Goal: Information Seeking & Learning: Learn about a topic

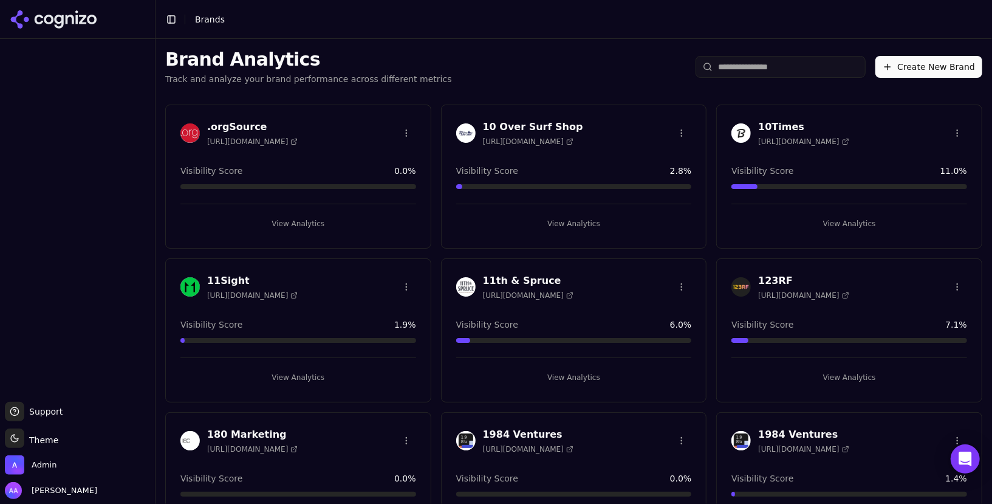
click at [798, 61] on input "search" at bounding box center [781, 67] width 170 height 22
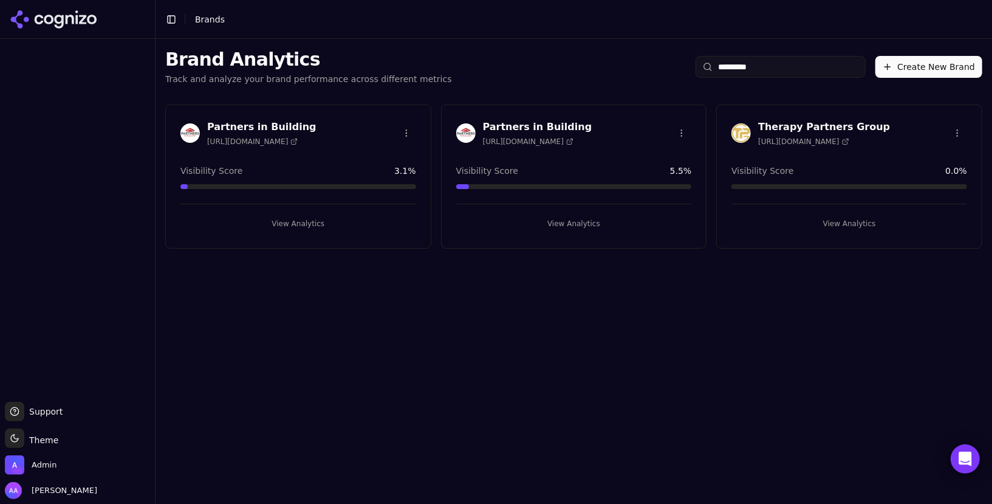
type input "********"
click at [470, 135] on img at bounding box center [465, 132] width 19 height 19
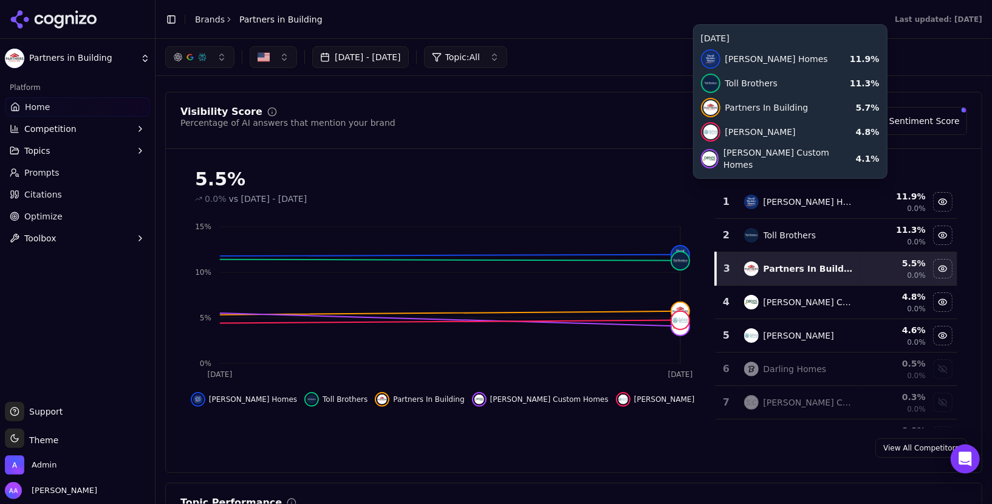
scroll to position [41, 0]
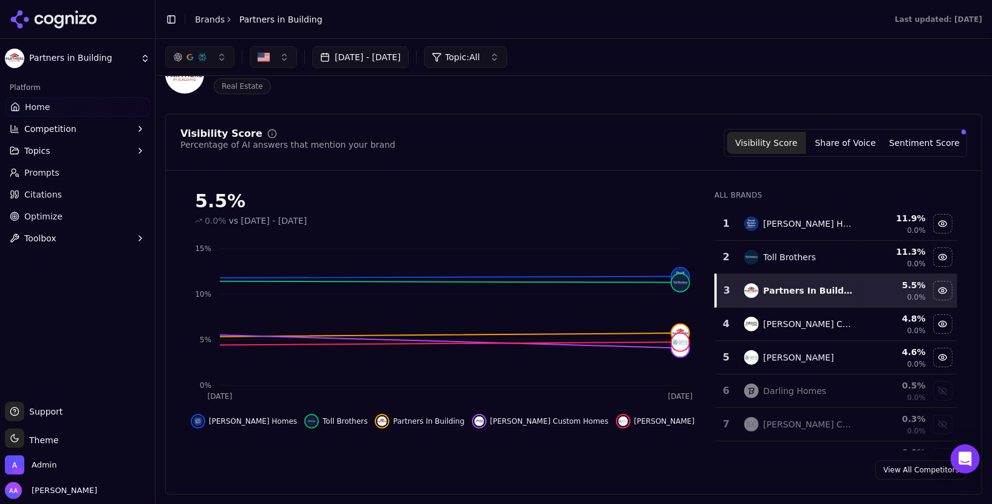
click at [906, 145] on button "Sentiment Score" at bounding box center [924, 143] width 79 height 22
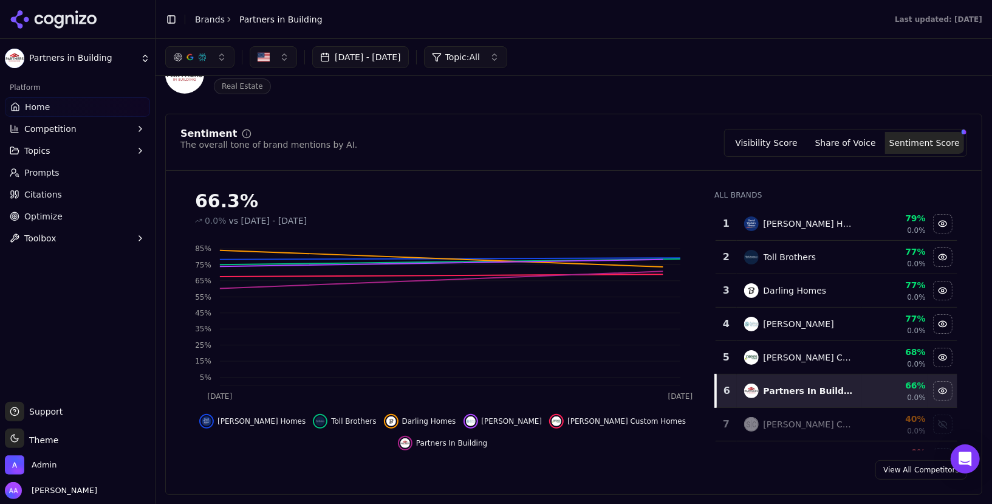
click at [783, 139] on button "Visibility Score" at bounding box center [766, 143] width 79 height 22
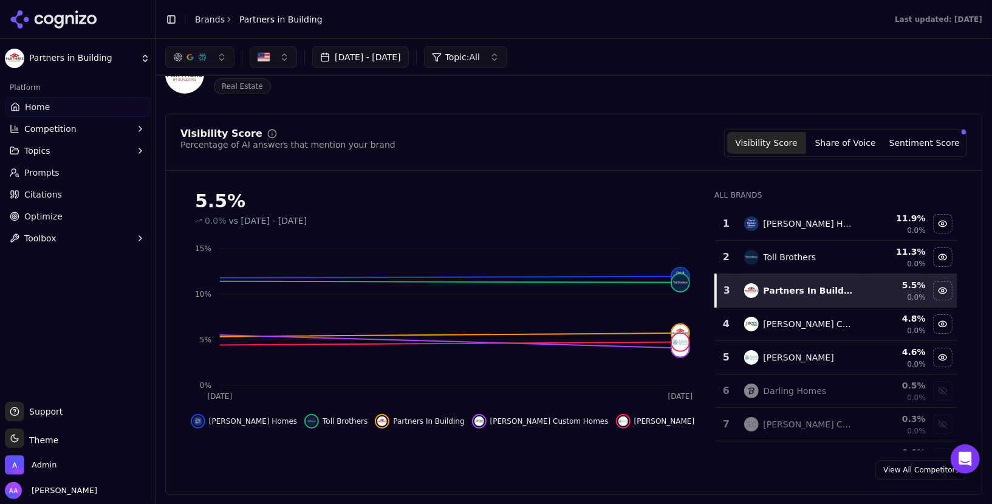
click at [64, 125] on span "Competition" at bounding box center [50, 129] width 52 height 12
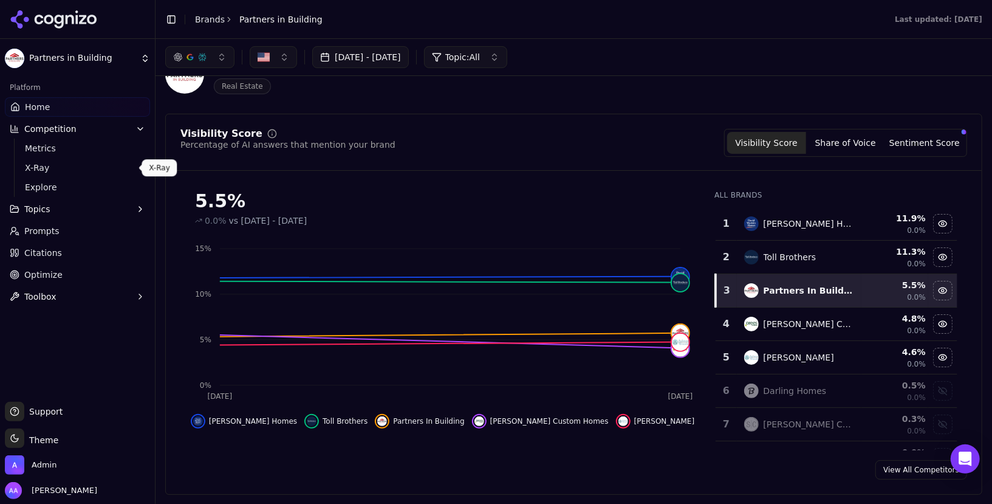
click at [71, 183] on span "Explore" at bounding box center [78, 187] width 106 height 12
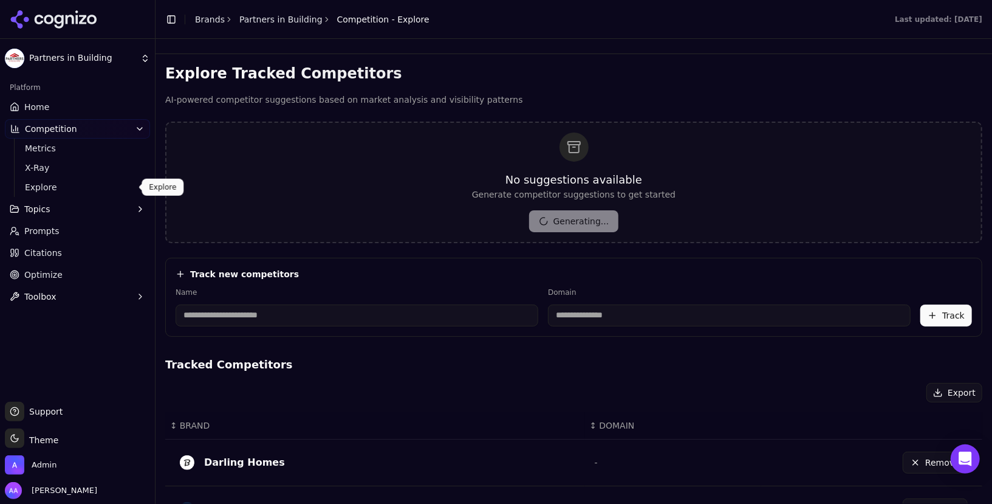
click at [66, 104] on link "Home" at bounding box center [77, 106] width 145 height 19
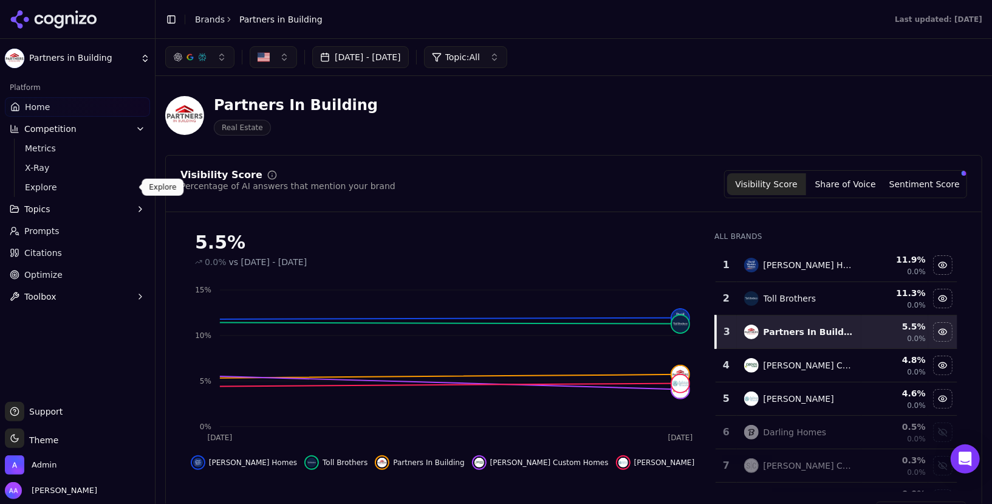
click at [35, 179] on link "Explore" at bounding box center [77, 187] width 115 height 17
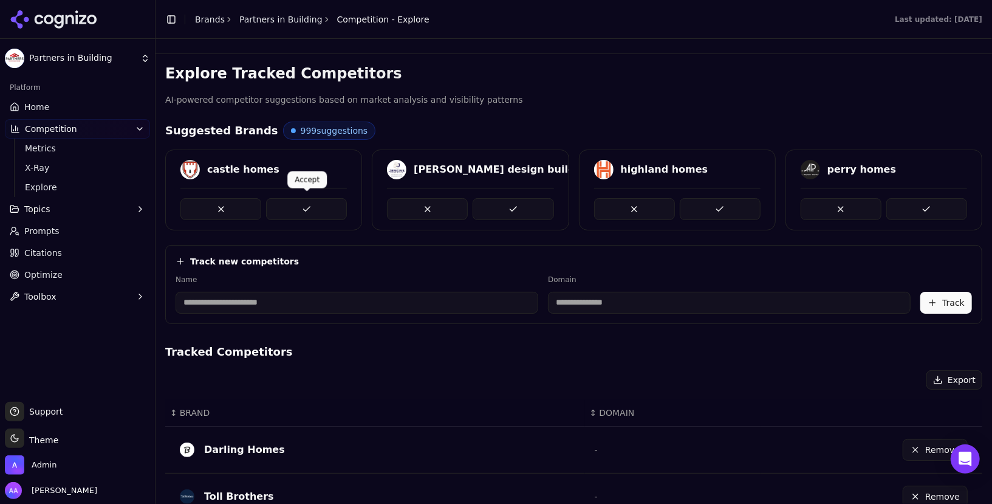
click at [301, 207] on button at bounding box center [306, 209] width 81 height 22
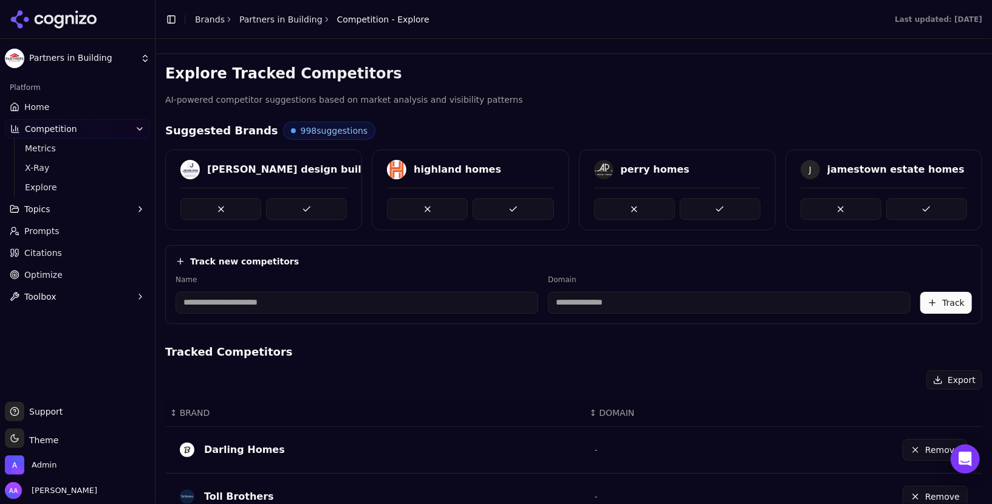
click at [301, 207] on button at bounding box center [306, 209] width 81 height 22
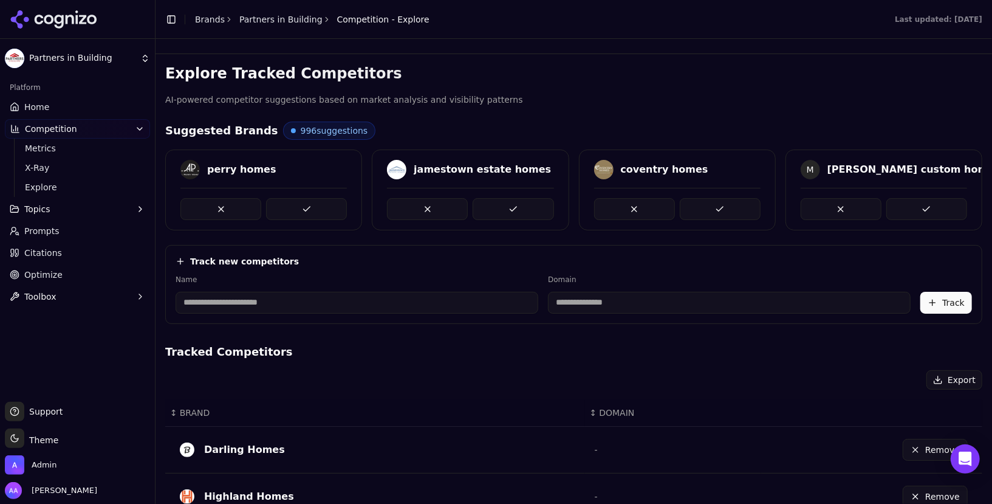
click at [301, 207] on button at bounding box center [306, 209] width 81 height 22
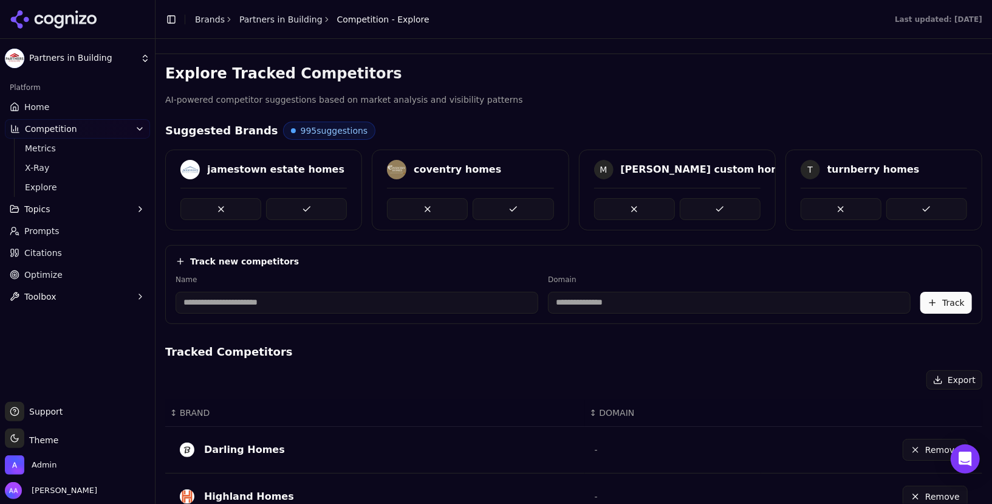
click at [301, 207] on button at bounding box center [306, 209] width 81 height 22
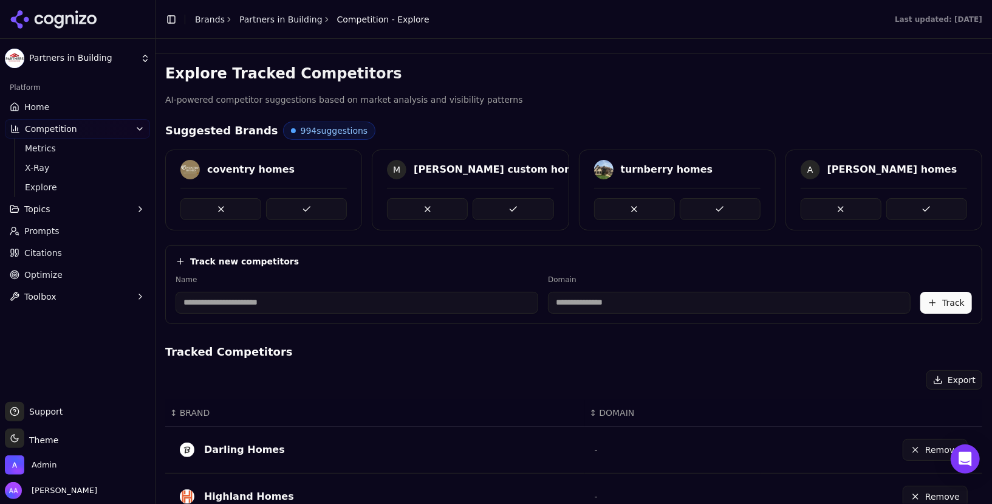
click at [301, 207] on button at bounding box center [306, 209] width 81 height 22
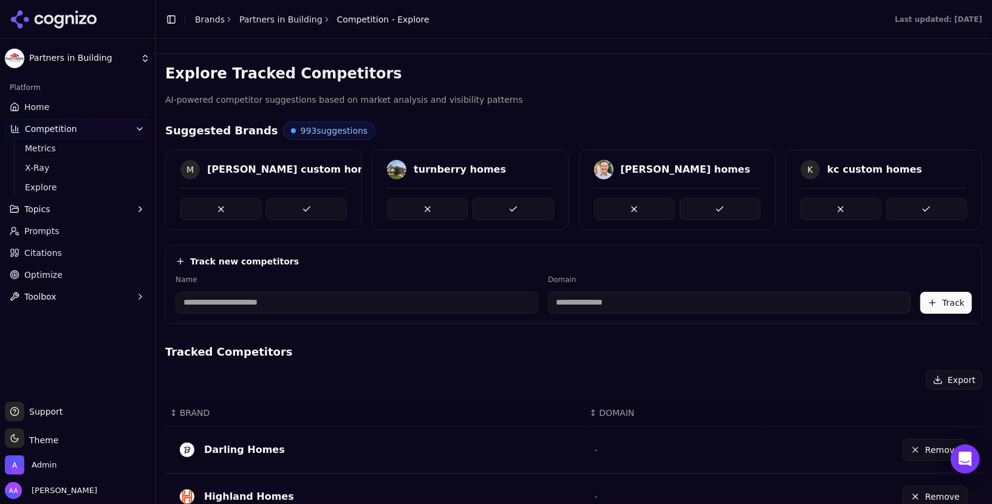
click at [301, 207] on button at bounding box center [306, 209] width 81 height 22
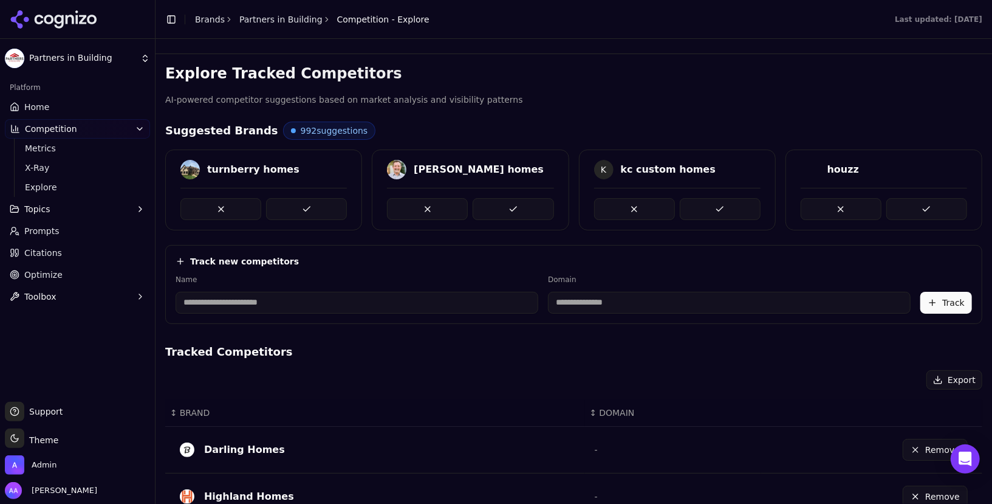
click at [301, 207] on button at bounding box center [306, 209] width 81 height 22
click at [77, 230] on link "Prompts" at bounding box center [77, 230] width 145 height 19
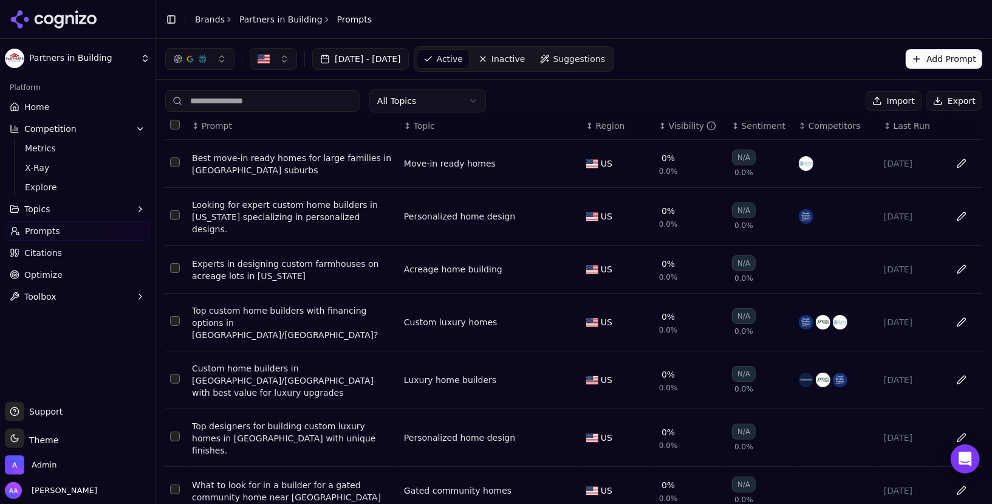
click at [231, 97] on input at bounding box center [262, 101] width 194 height 22
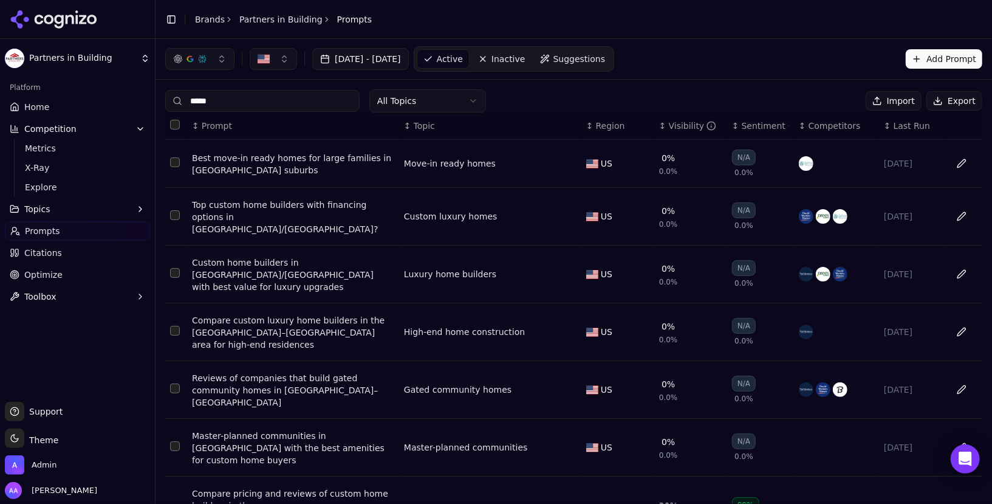
type input "******"
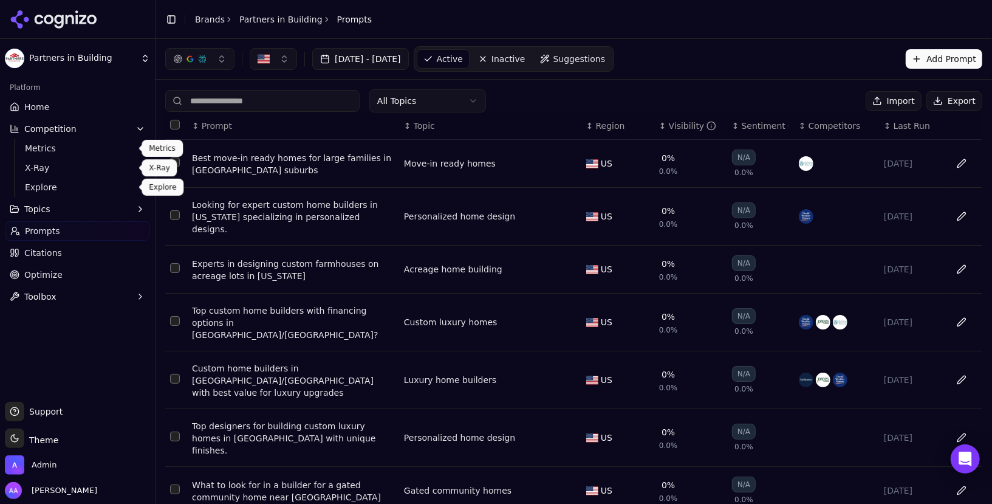
click at [49, 191] on span "Explore" at bounding box center [78, 187] width 106 height 12
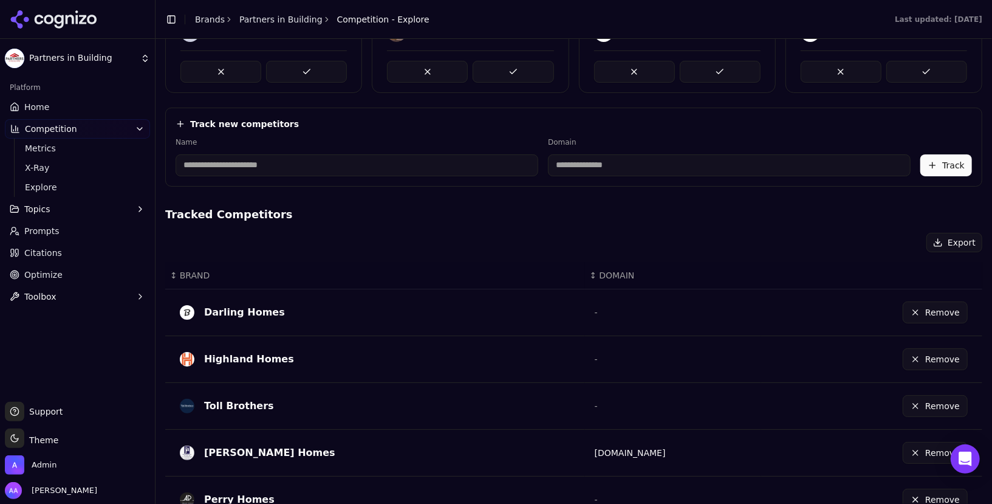
scroll to position [140, 0]
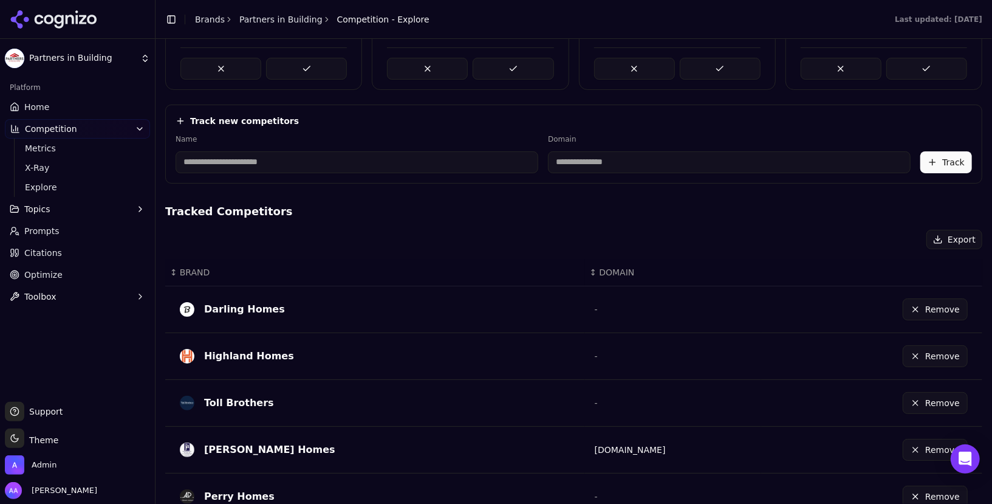
click at [55, 104] on link "Home" at bounding box center [77, 106] width 145 height 19
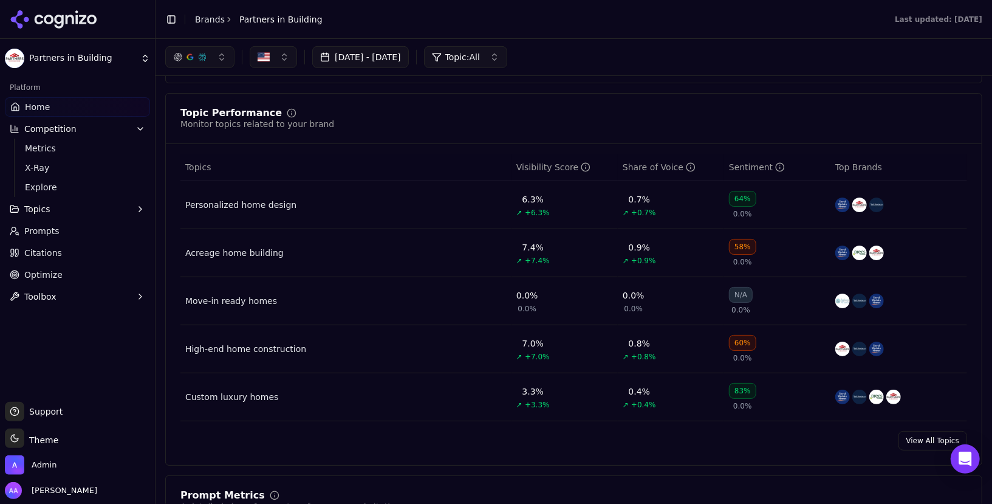
scroll to position [452, 0]
click at [81, 106] on link "Home" at bounding box center [77, 106] width 145 height 19
click at [60, 226] on link "Prompts" at bounding box center [77, 230] width 145 height 19
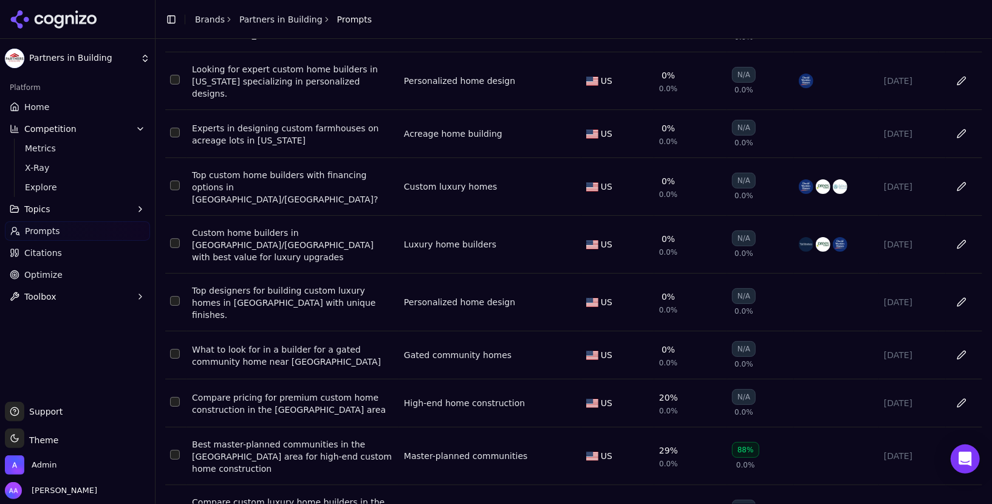
scroll to position [151, 0]
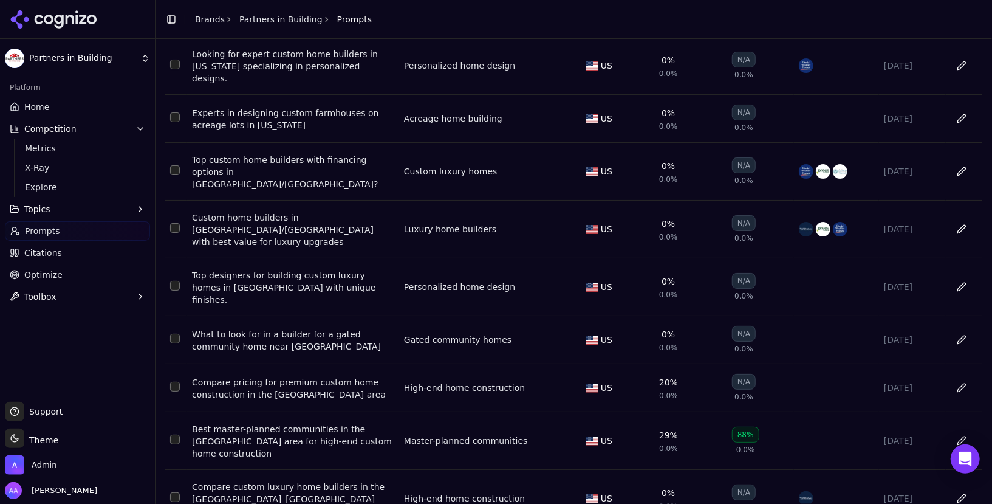
click at [54, 102] on link "Home" at bounding box center [77, 106] width 145 height 19
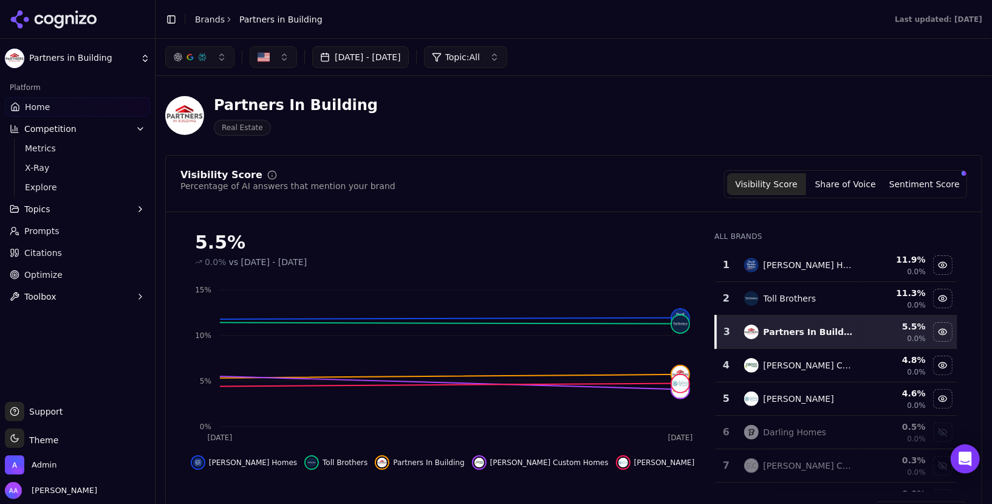
click at [60, 272] on link "Optimize" at bounding box center [77, 274] width 145 height 19
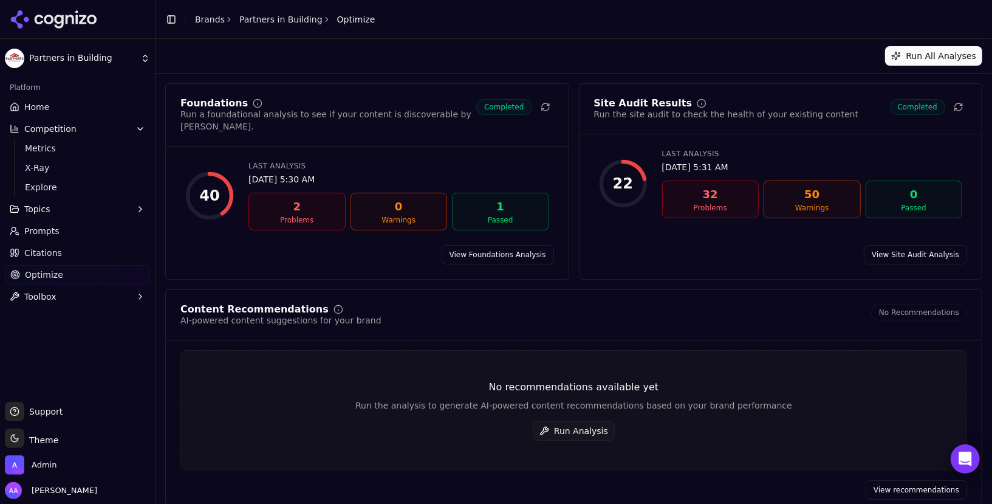
click at [911, 245] on link "View Site Audit Analysis" at bounding box center [915, 254] width 103 height 19
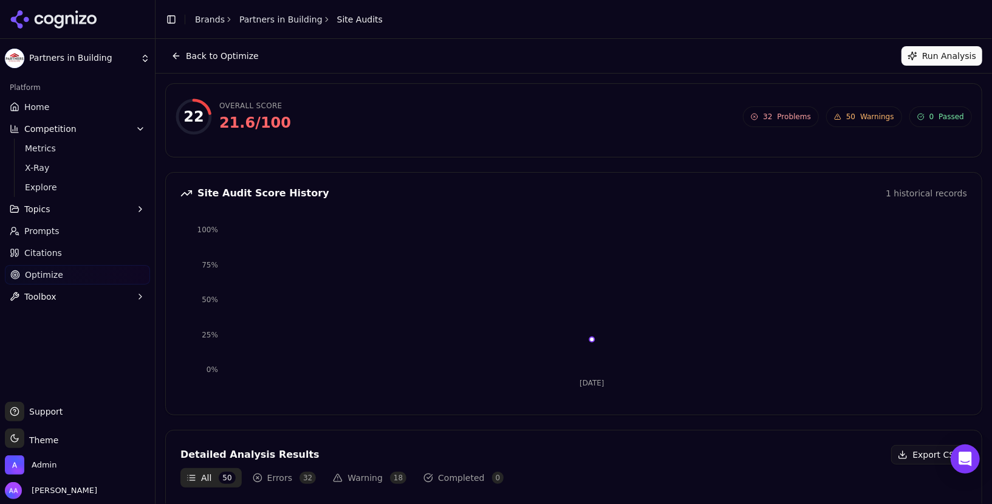
click at [776, 111] on span "32 Problems" at bounding box center [781, 116] width 76 height 21
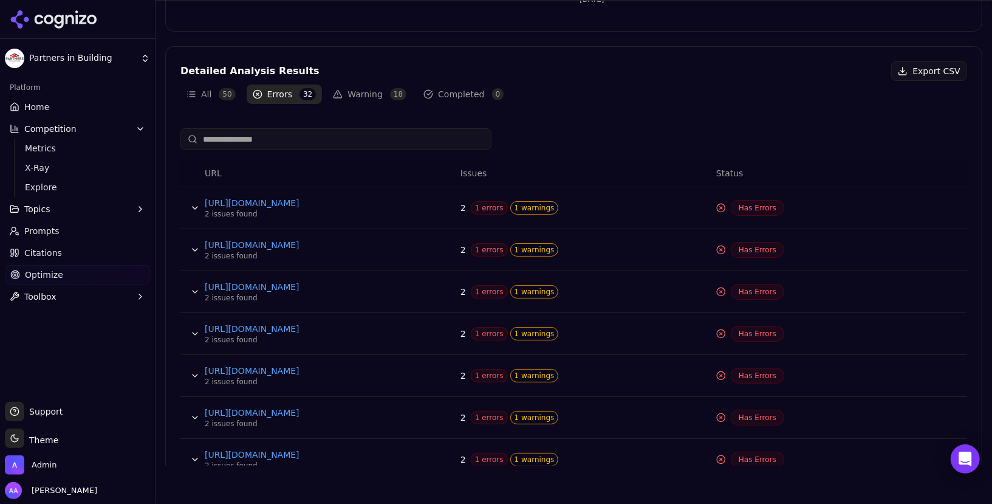
scroll to position [389, 0]
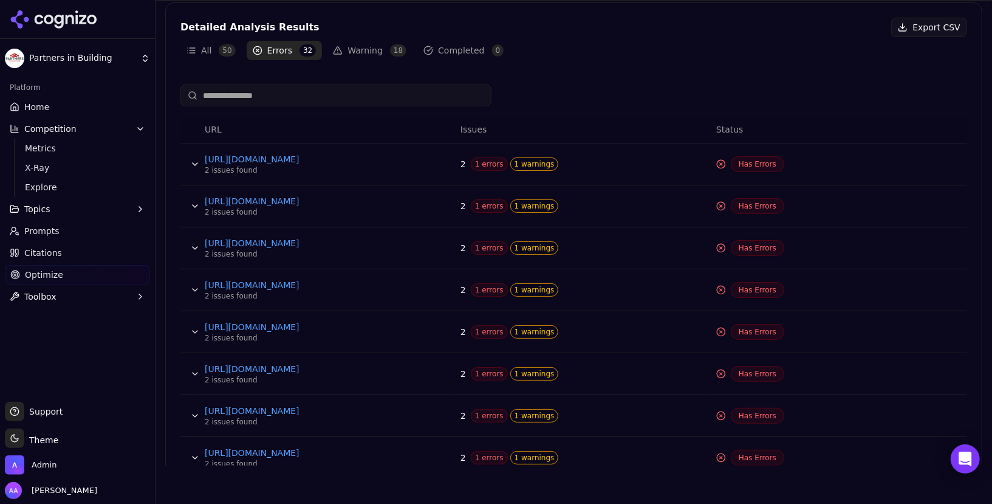
click at [193, 159] on button "Data table" at bounding box center [194, 163] width 19 height 19
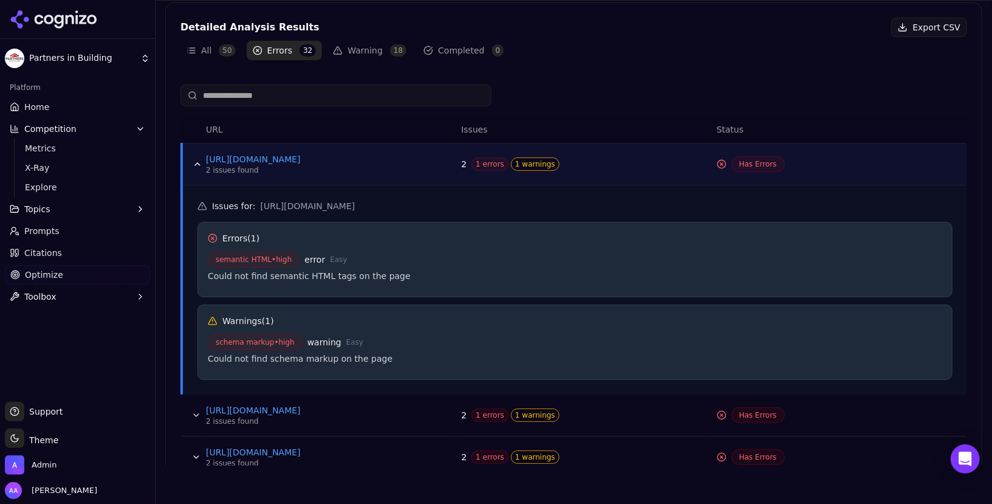
scroll to position [0, 0]
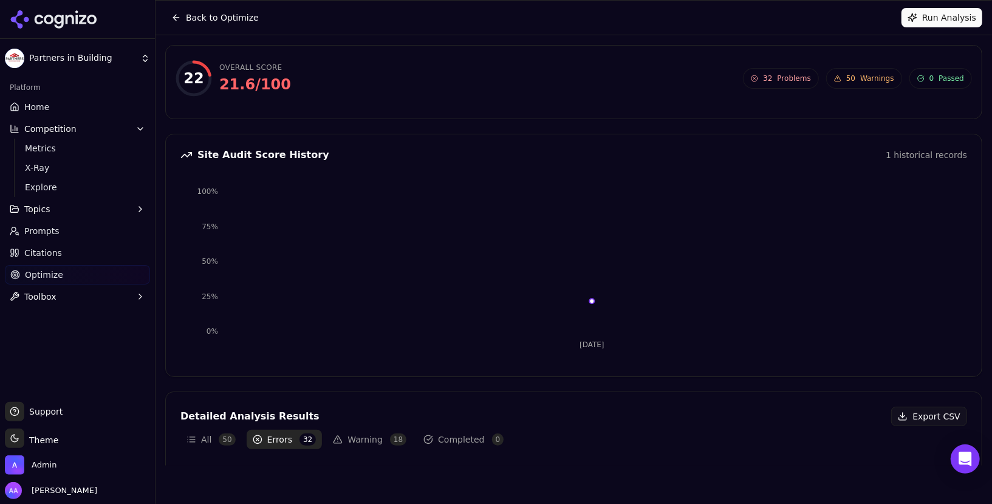
click at [211, 10] on button "Back to Optimize" at bounding box center [215, 17] width 100 height 19
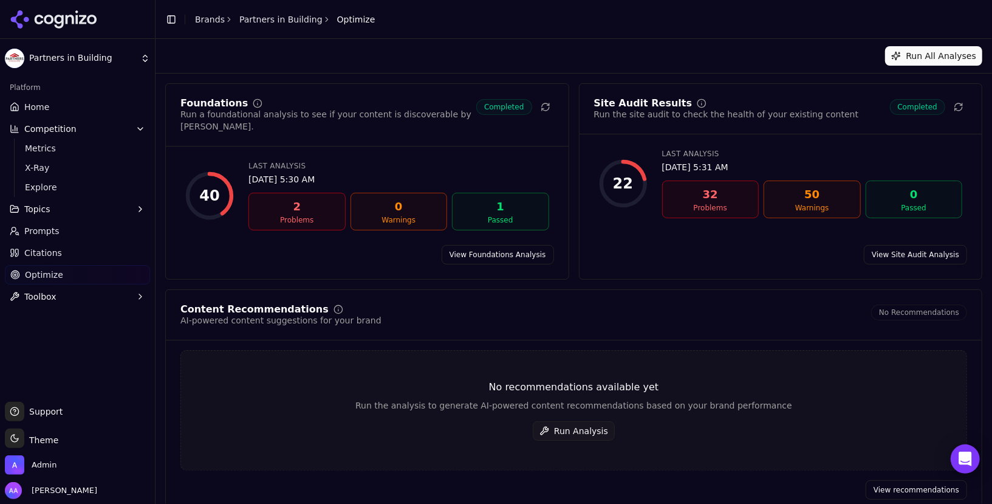
click at [456, 248] on link "View Foundations Analysis" at bounding box center [498, 254] width 112 height 19
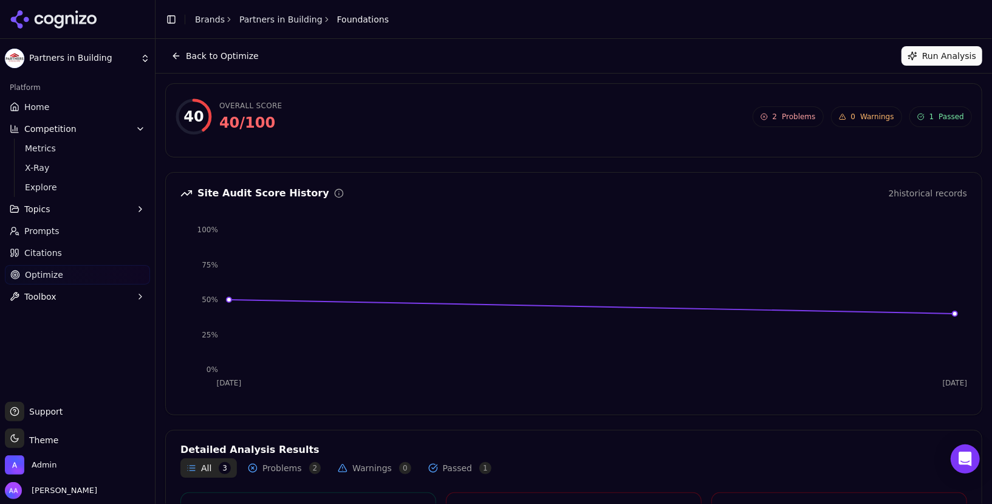
scroll to position [174, 0]
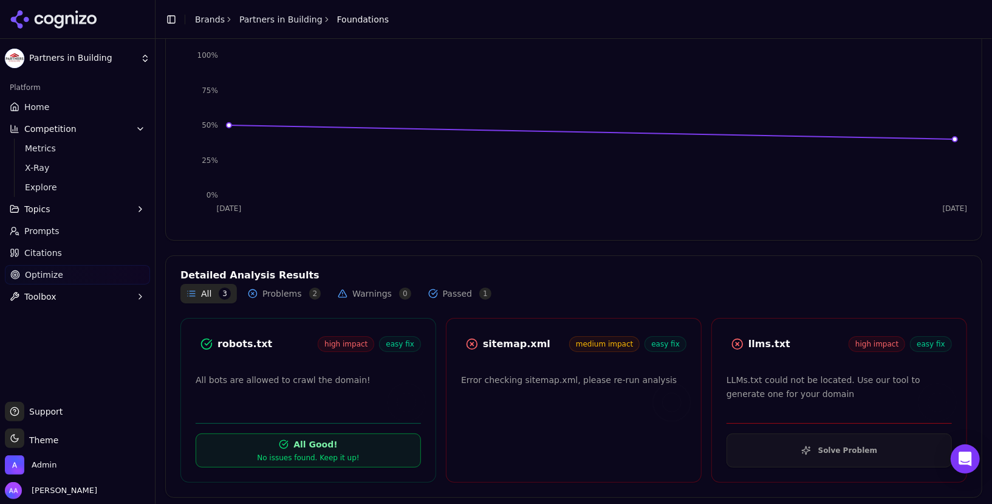
click at [37, 108] on span "Home" at bounding box center [36, 107] width 25 height 12
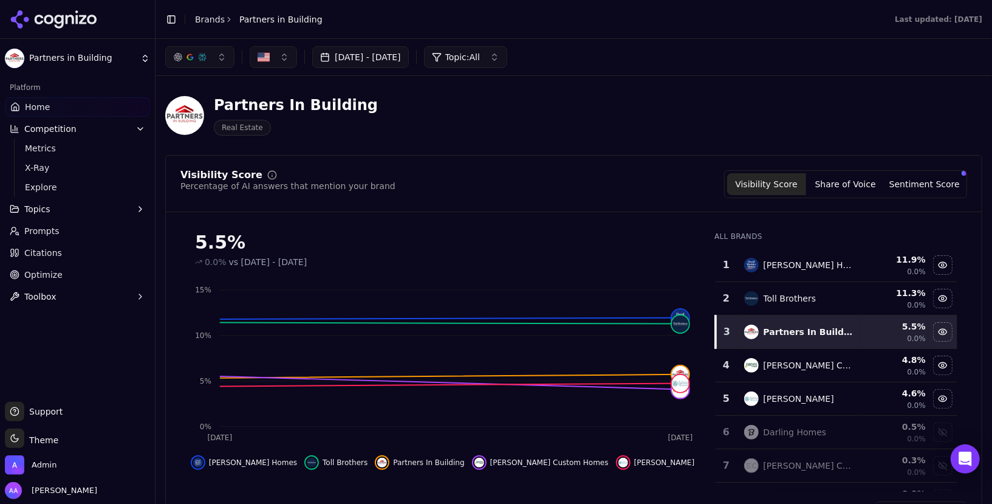
click at [72, 23] on icon at bounding box center [70, 19] width 9 height 9
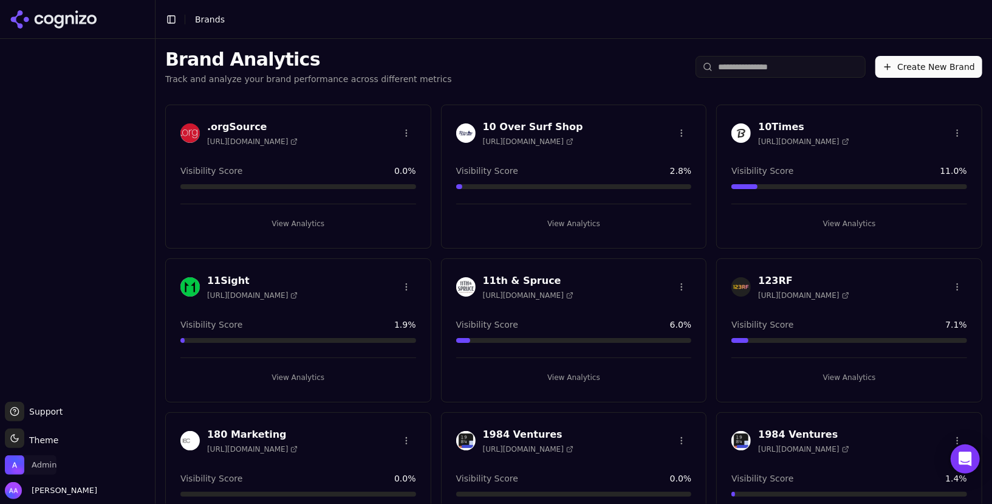
click at [32, 464] on span "Admin" at bounding box center [44, 464] width 25 height 11
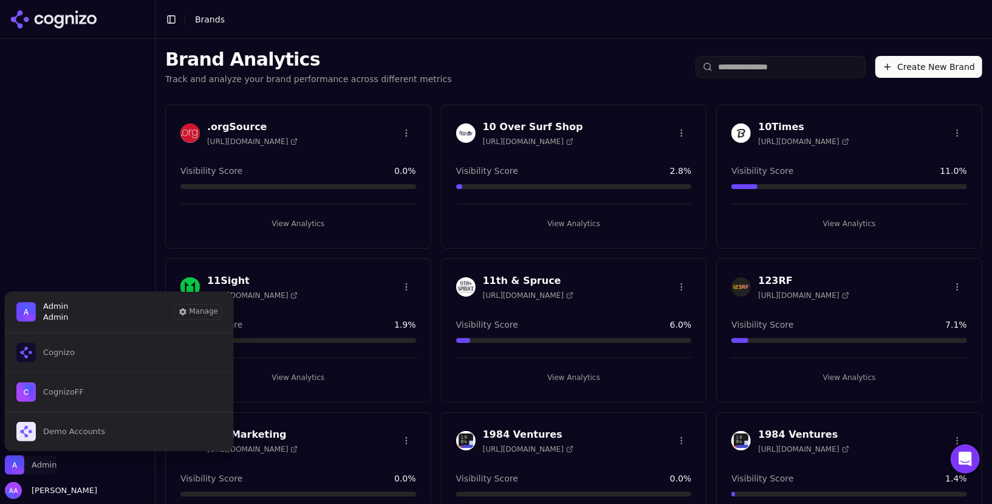
drag, startPoint x: 38, startPoint y: 468, endPoint x: 56, endPoint y: 358, distance: 111.4
click at [38, 467] on span "Admin" at bounding box center [44, 464] width 25 height 11
click at [56, 358] on div at bounding box center [77, 220] width 155 height 353
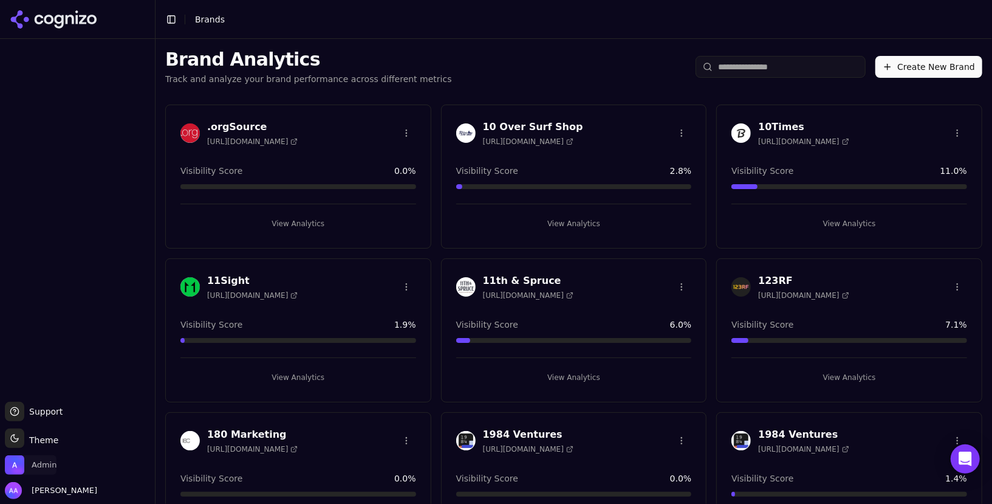
click at [43, 468] on span "Admin" at bounding box center [44, 464] width 25 height 11
